Goal: Task Accomplishment & Management: Manage account settings

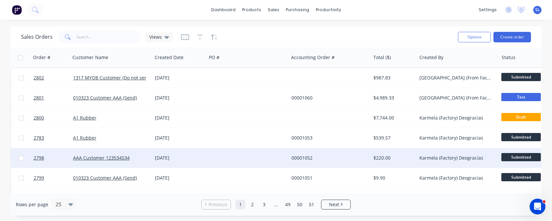
scroll to position [0, 320]
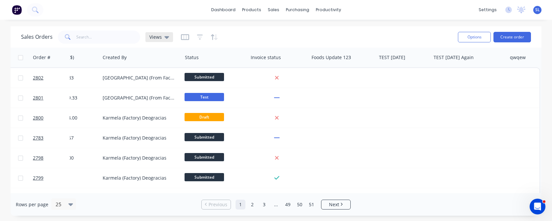
click at [156, 38] on span "Views" at bounding box center [155, 37] width 12 height 7
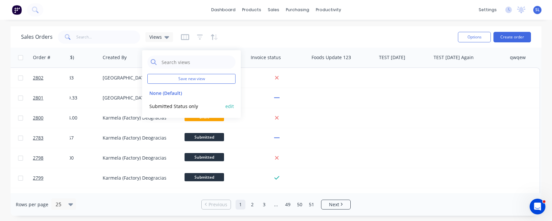
click at [163, 107] on button "Submitted Status only" at bounding box center [184, 107] width 75 height 8
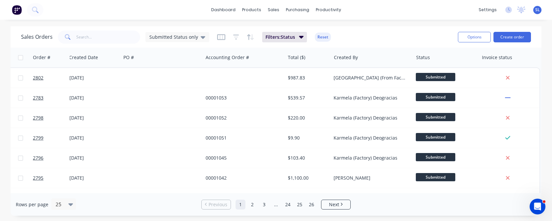
scroll to position [0, 86]
click at [175, 34] on span "Submitted Status only" at bounding box center [173, 37] width 49 height 7
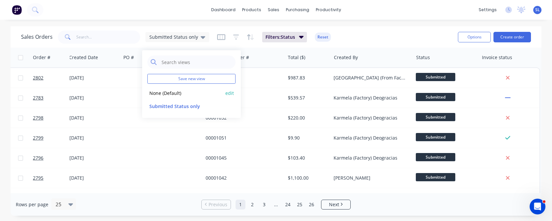
click at [164, 94] on button "None (Default)" at bounding box center [184, 93] width 75 height 8
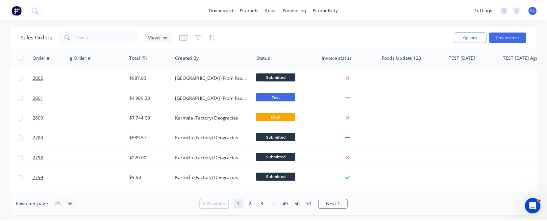
scroll to position [0, 320]
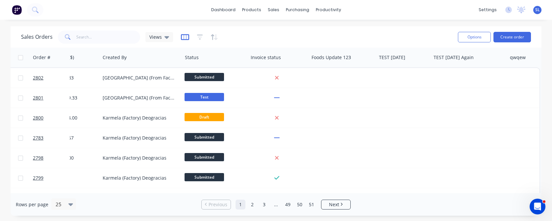
click at [181, 39] on icon "button" at bounding box center [185, 37] width 8 height 7
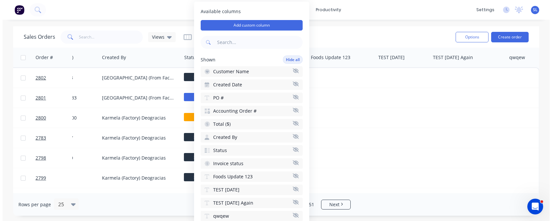
scroll to position [1, 0]
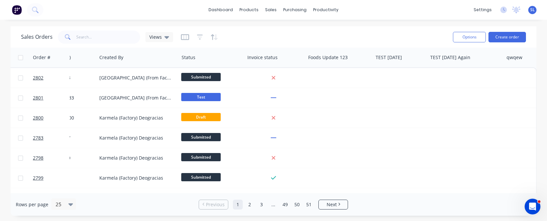
click at [411, 32] on div "Sales Orders Views" at bounding box center [234, 37] width 427 height 16
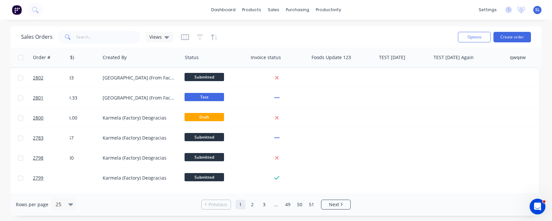
click at [539, 8] on div "SL MYOB Testing C&S L/Lo [GEOGRAPHIC_DATA] (From Factory) Loteria Administrator…" at bounding box center [537, 10] width 8 height 8
click at [538, 10] on span "SL" at bounding box center [537, 10] width 5 height 6
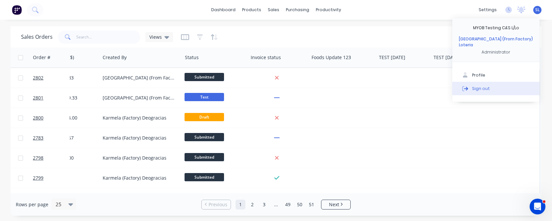
click at [489, 85] on button "Sign out" at bounding box center [495, 88] width 87 height 13
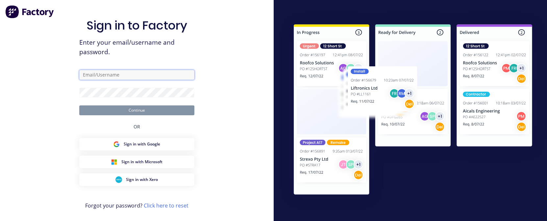
click at [122, 75] on input "text" at bounding box center [136, 75] width 115 height 10
paste input "[EMAIL_ADDRESS][DOMAIN_NAME]"
type input "[EMAIL_ADDRESS][DOMAIN_NAME]"
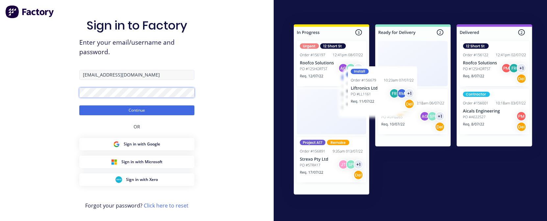
click at [79, 106] on button "Continue" at bounding box center [136, 111] width 115 height 10
